Goal: Check status: Check status

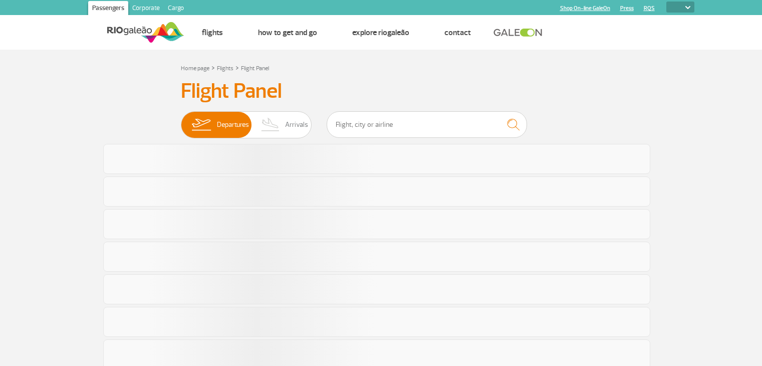
select select
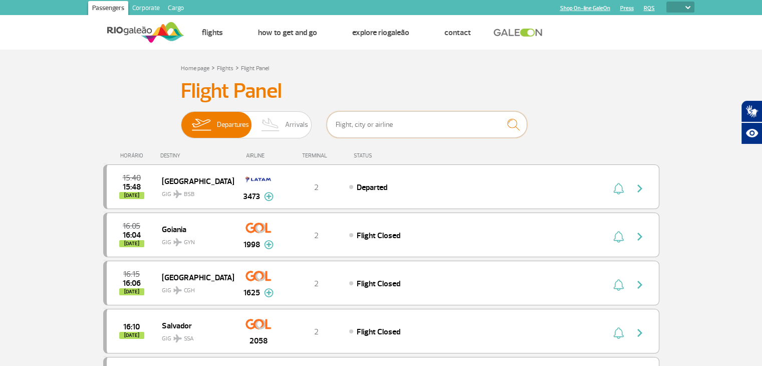
click at [337, 120] on input "text" at bounding box center [427, 124] width 200 height 27
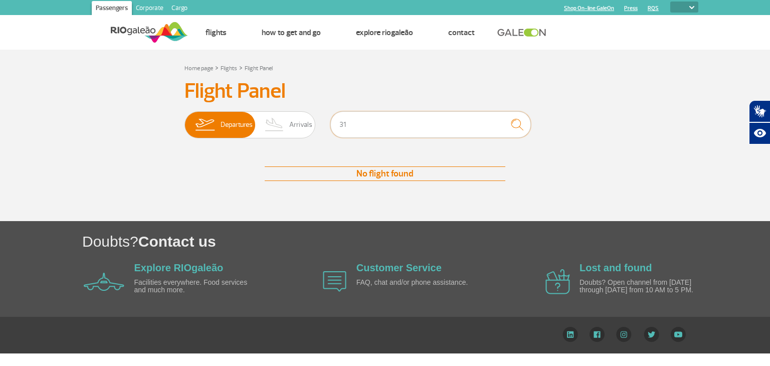
type input "3"
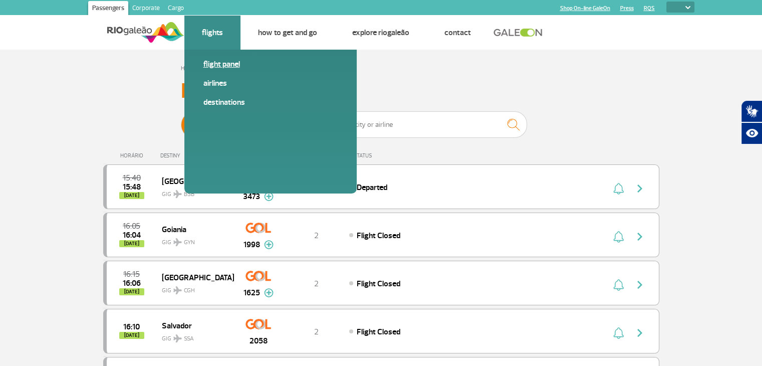
click at [224, 64] on link "Flight panel" at bounding box center [270, 64] width 134 height 11
click at [211, 84] on link "Airlines" at bounding box center [270, 83] width 134 height 11
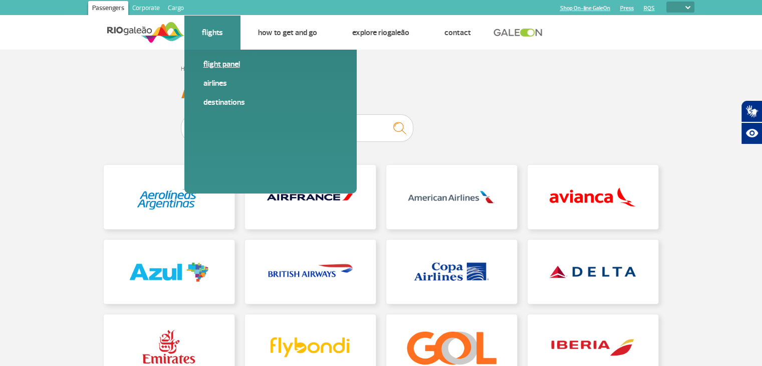
click at [220, 60] on link "Flight panel" at bounding box center [270, 64] width 134 height 11
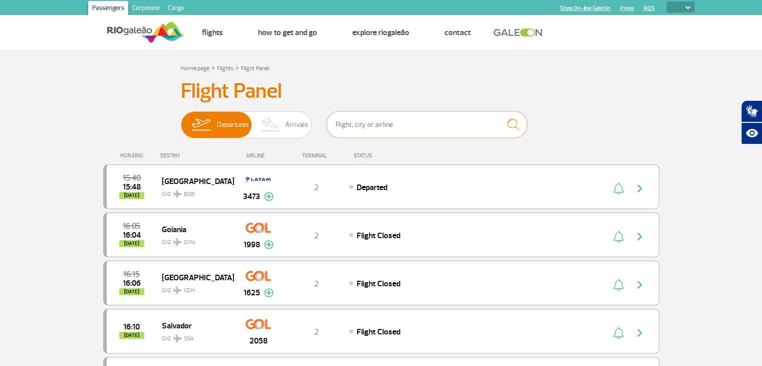
click at [381, 131] on input "text" at bounding box center [427, 124] width 200 height 27
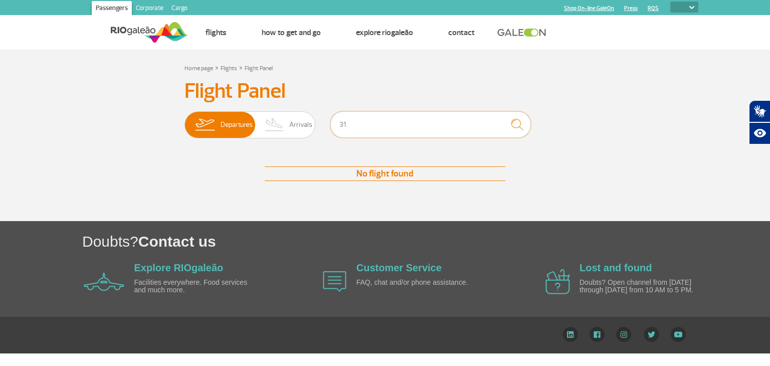
type input "3"
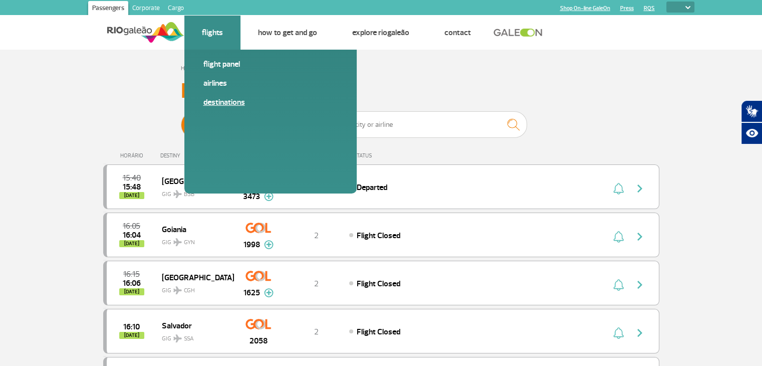
click at [241, 103] on link "Destinations" at bounding box center [270, 102] width 134 height 11
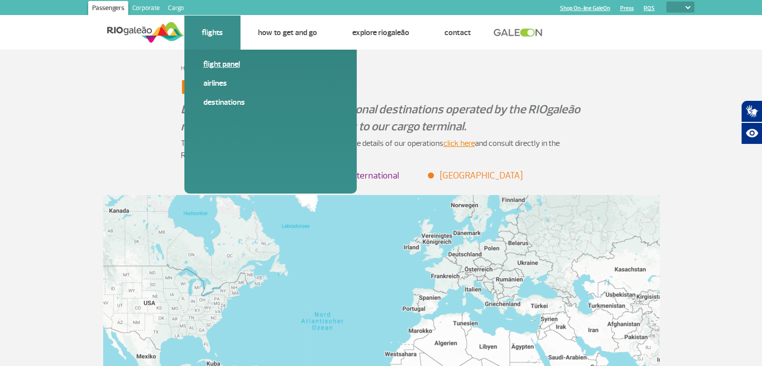
click at [215, 65] on link "Flight panel" at bounding box center [270, 64] width 134 height 11
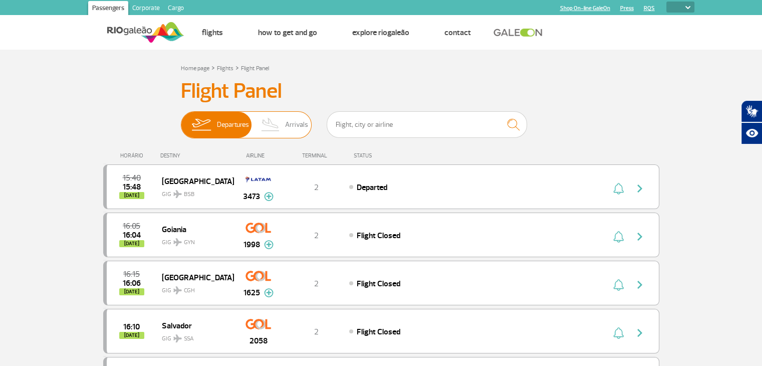
click at [289, 131] on span "Arrivals" at bounding box center [296, 125] width 23 height 26
click at [181, 120] on input "Departures Arrivals" at bounding box center [181, 120] width 0 height 0
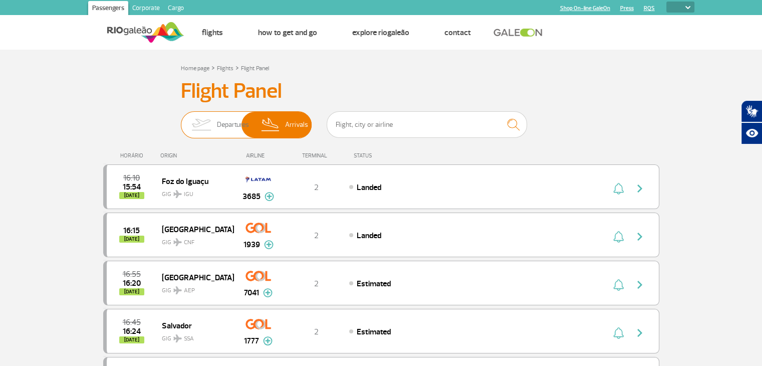
click at [229, 128] on span "Departures" at bounding box center [233, 125] width 32 height 26
click at [181, 120] on input "Departures Arrivals" at bounding box center [181, 120] width 0 height 0
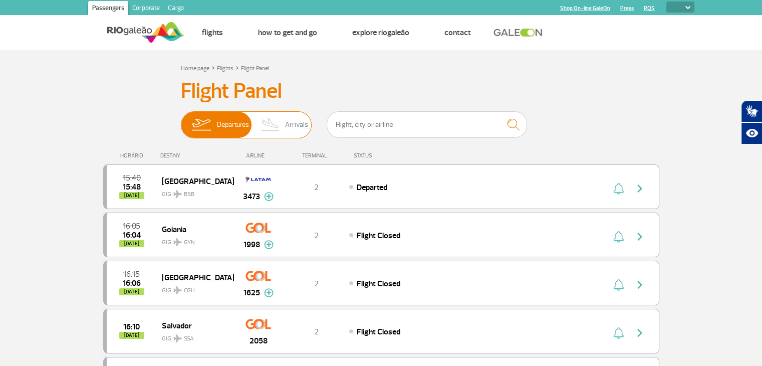
click at [278, 121] on img at bounding box center [271, 125] width 30 height 26
click at [181, 120] on input "Departures Arrivals" at bounding box center [181, 120] width 0 height 0
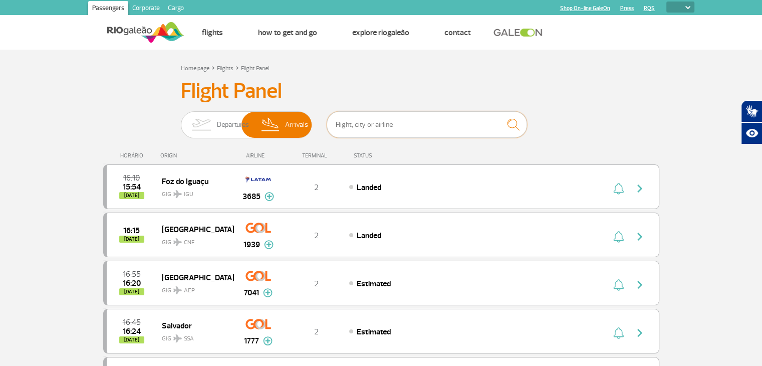
click at [379, 128] on input "text" at bounding box center [427, 124] width 200 height 27
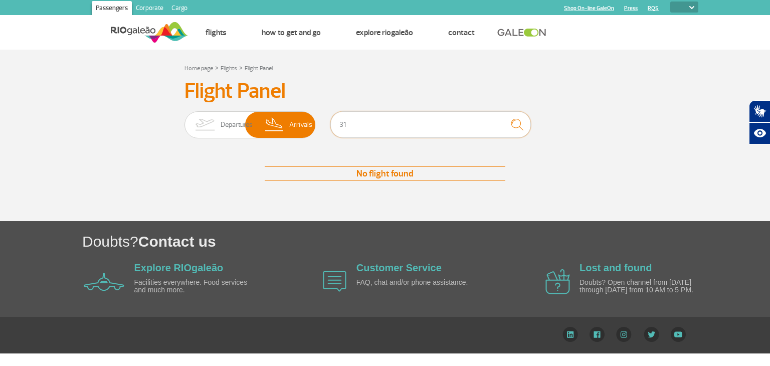
type input "3"
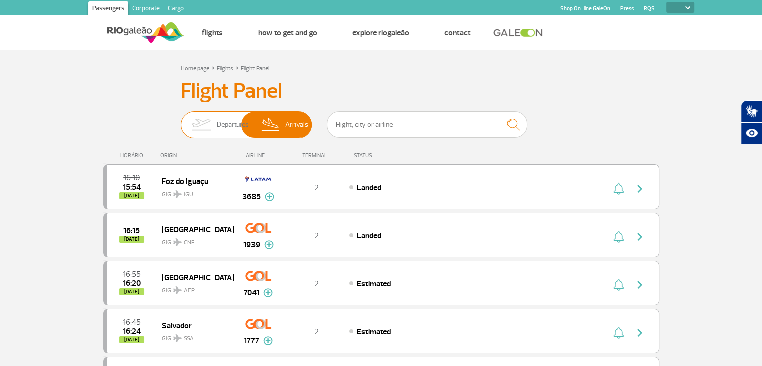
click at [214, 131] on img at bounding box center [201, 125] width 32 height 26
click at [181, 120] on input "Departures Arrivals" at bounding box center [181, 120] width 0 height 0
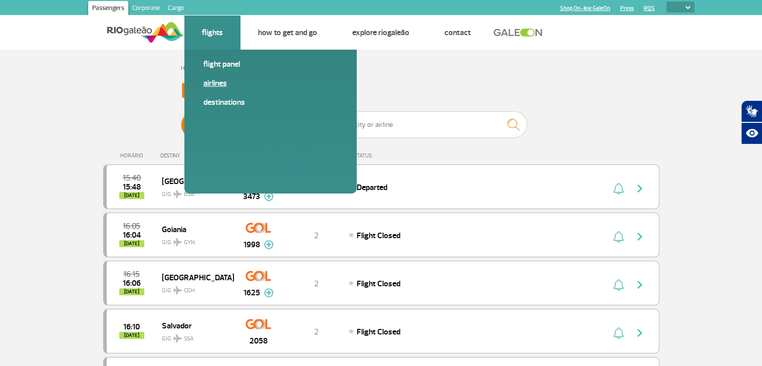
click at [210, 83] on link "Airlines" at bounding box center [270, 83] width 134 height 11
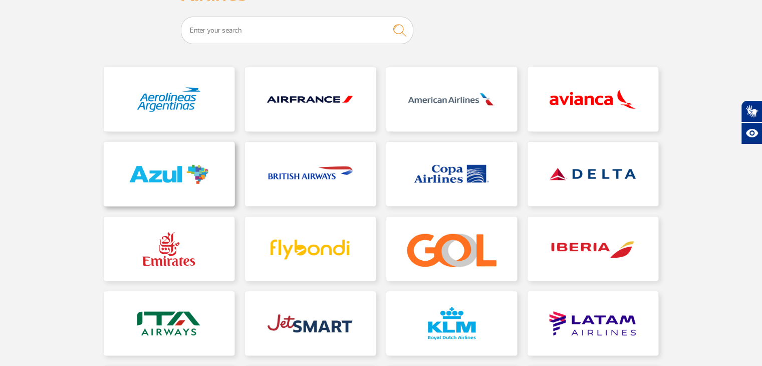
scroll to position [98, 0]
click at [165, 195] on link at bounding box center [169, 173] width 131 height 64
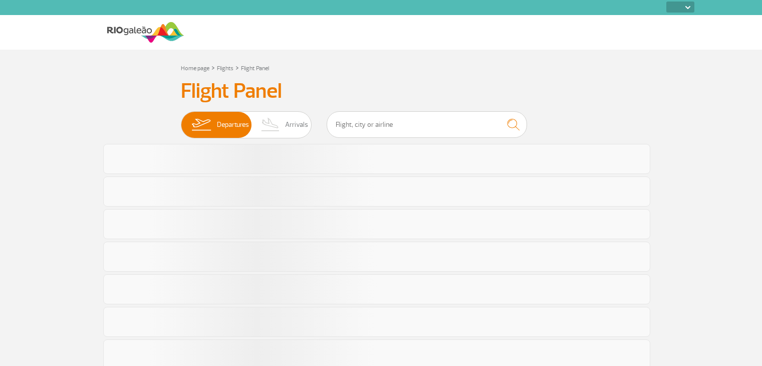
select select
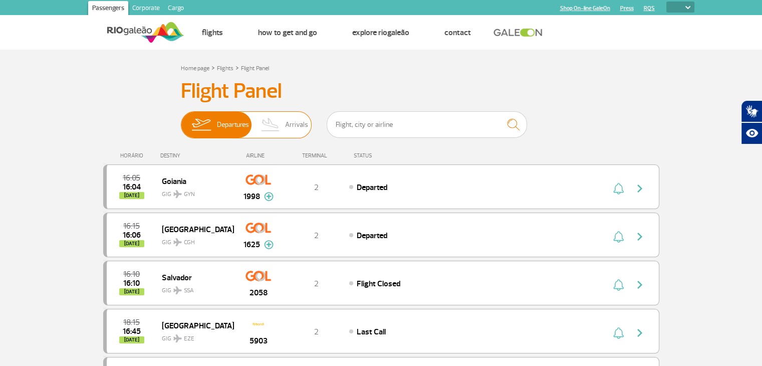
click at [285, 117] on img at bounding box center [271, 125] width 30 height 26
click at [181, 120] on input "Departures Arrivals" at bounding box center [181, 120] width 0 height 0
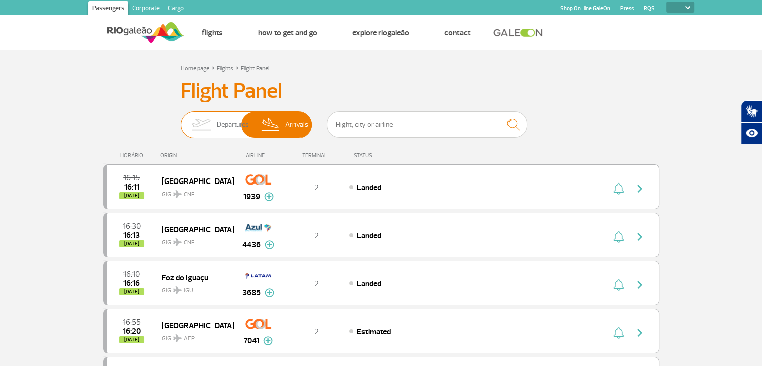
click at [222, 129] on span "Departures" at bounding box center [233, 125] width 32 height 26
click at [181, 120] on input "Departures Arrivals" at bounding box center [181, 120] width 0 height 0
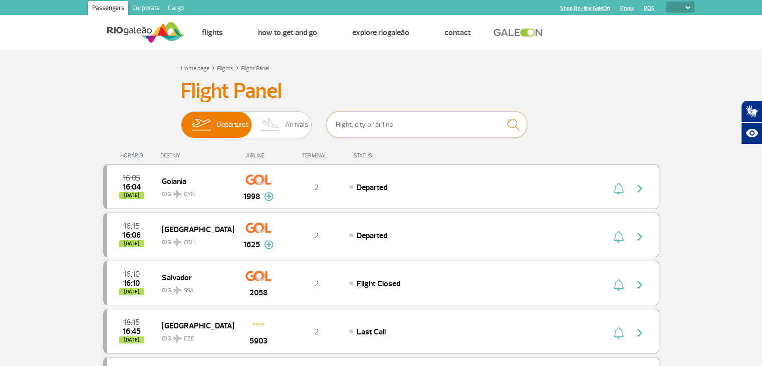
click at [385, 127] on input "text" at bounding box center [427, 124] width 200 height 27
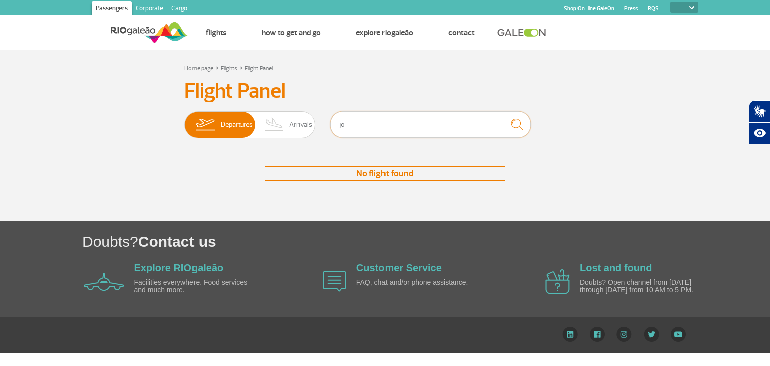
type input "j"
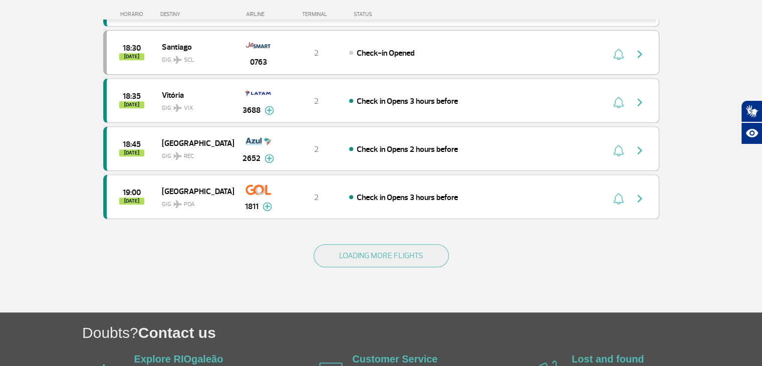
scroll to position [984, 0]
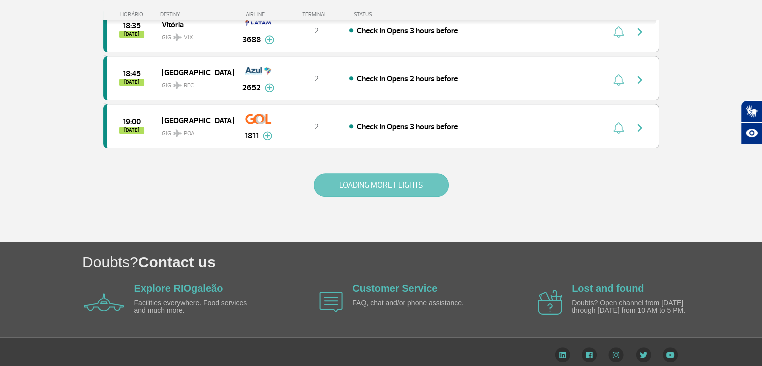
click at [384, 185] on button "LOADING MORE FLIGHTS" at bounding box center [381, 184] width 135 height 23
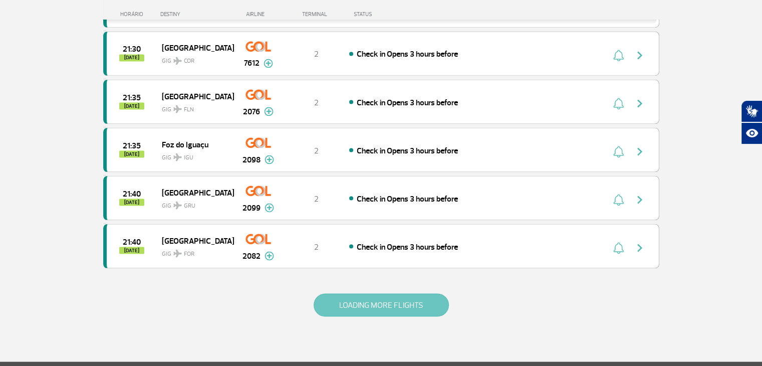
scroll to position [1938, 0]
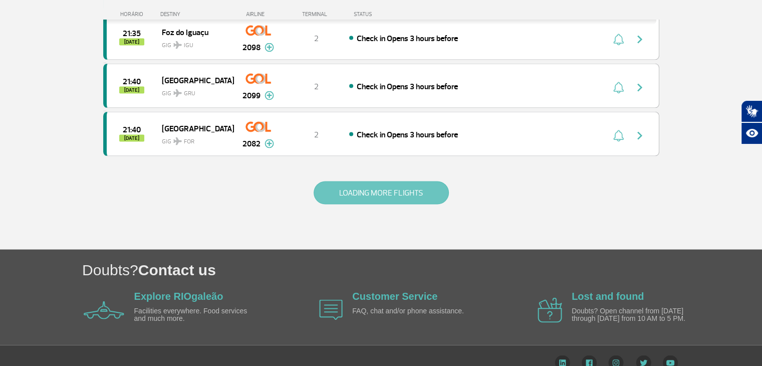
click at [382, 181] on button "LOADING MORE FLIGHTS" at bounding box center [381, 192] width 135 height 23
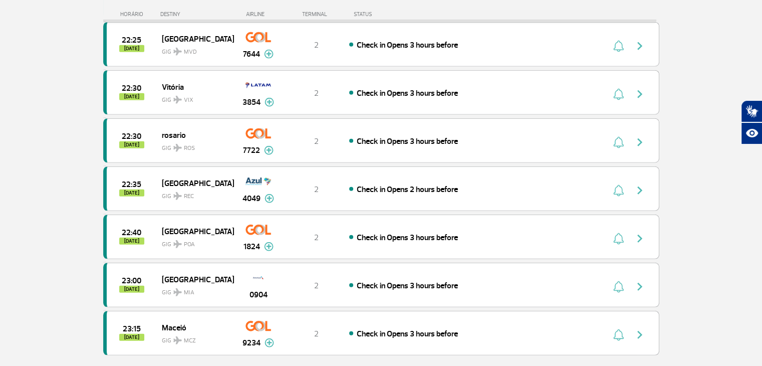
scroll to position [2893, 0]
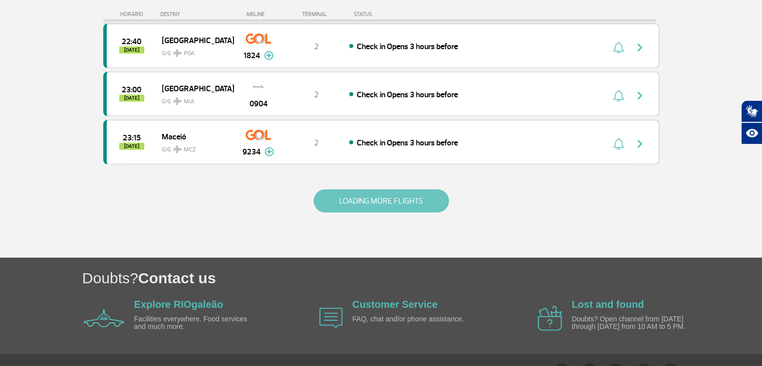
click at [382, 189] on button "LOADING MORE FLIGHTS" at bounding box center [381, 200] width 135 height 23
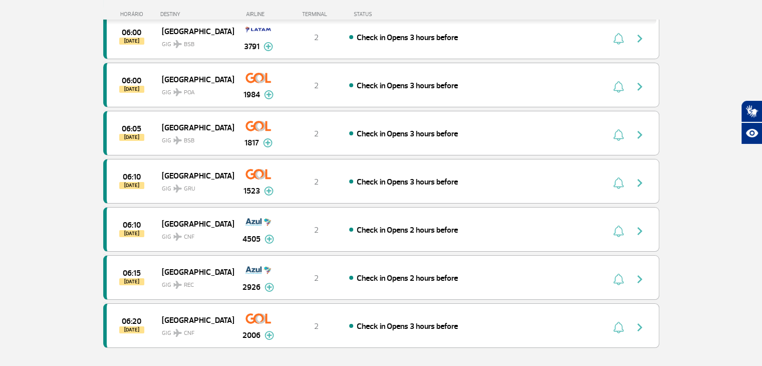
scroll to position [3847, 0]
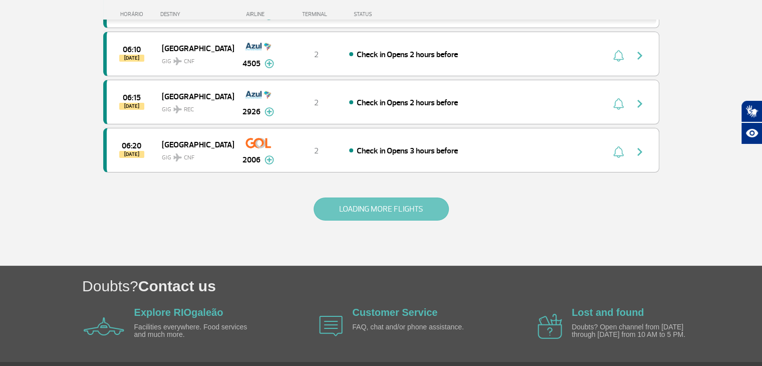
click at [382, 197] on button "LOADING MORE FLIGHTS" at bounding box center [381, 208] width 135 height 23
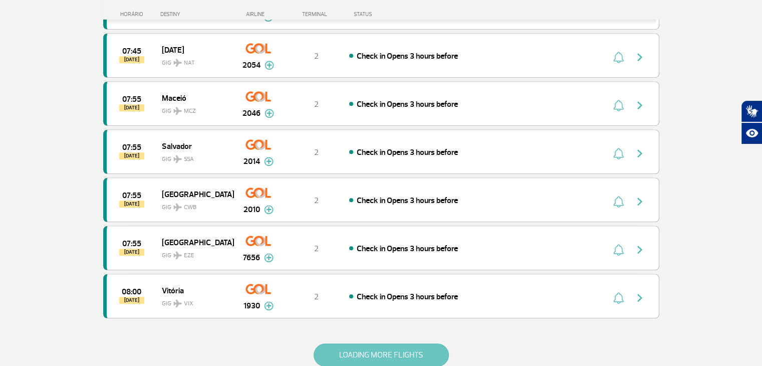
scroll to position [4801, 0]
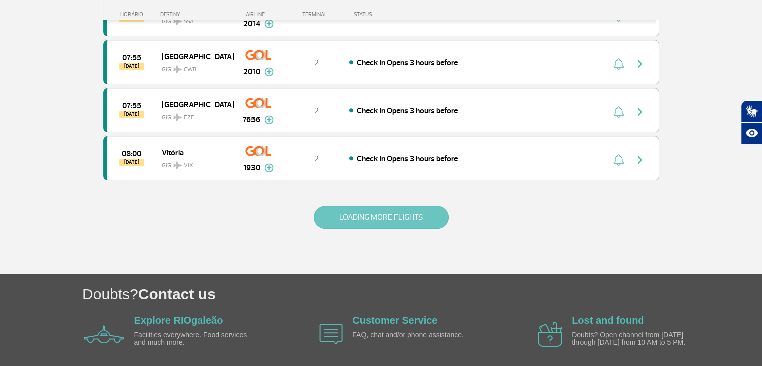
click at [382, 206] on button "LOADING MORE FLIGHTS" at bounding box center [381, 217] width 135 height 23
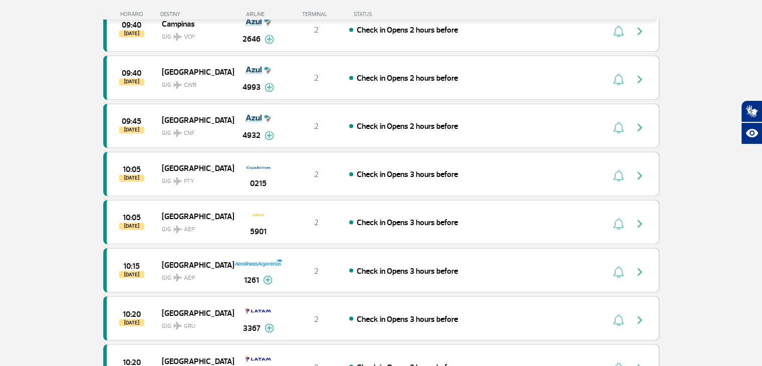
scroll to position [5756, 0]
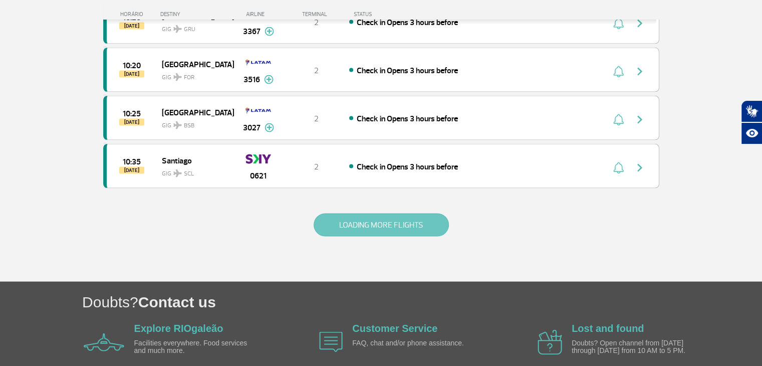
click at [368, 214] on button "LOADING MORE FLIGHTS" at bounding box center [381, 225] width 135 height 23
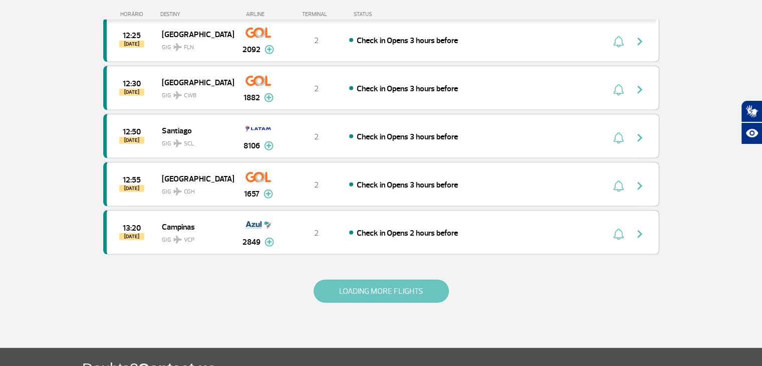
scroll to position [6710, 0]
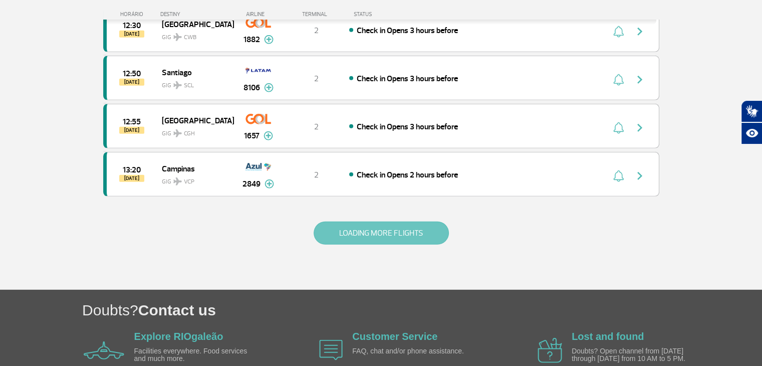
click at [368, 222] on button "LOADING MORE FLIGHTS" at bounding box center [381, 233] width 135 height 23
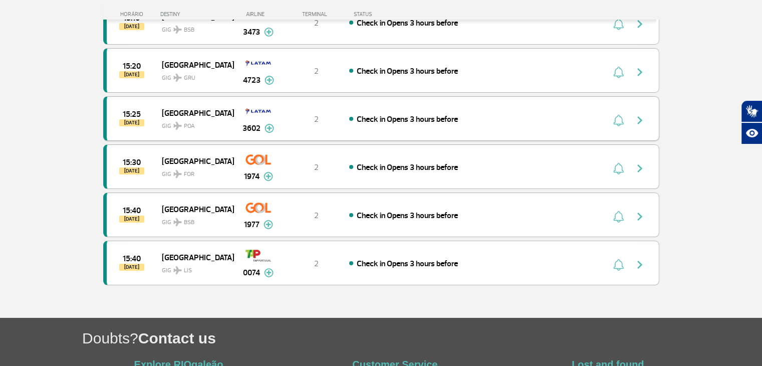
scroll to position [7501, 0]
